Goal: Use online tool/utility

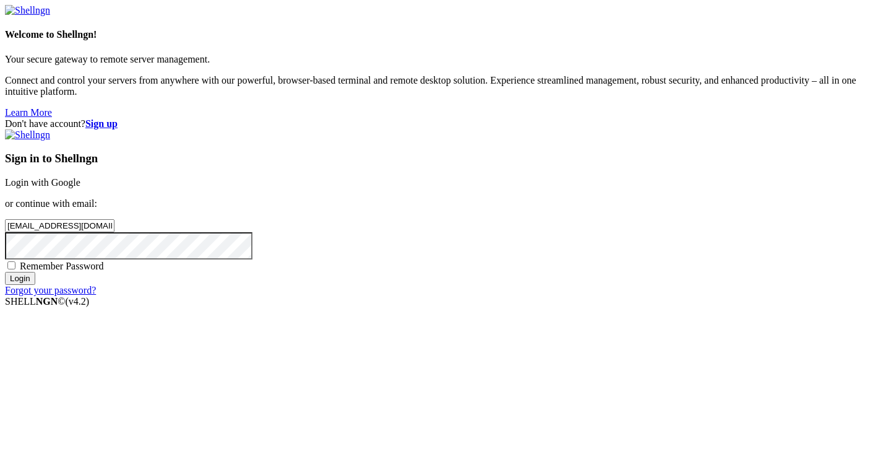
click at [35, 285] on input "Login" at bounding box center [20, 278] width 30 height 13
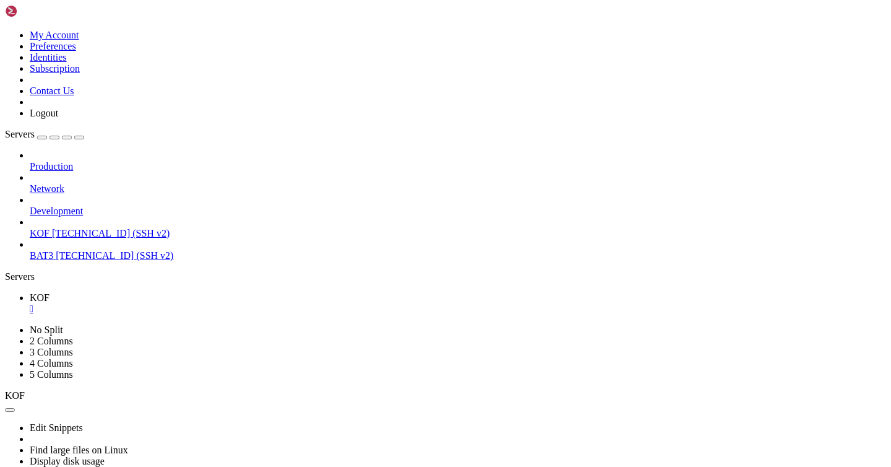
scroll to position [1966, 0]
